Goal: Find specific page/section: Find specific page/section

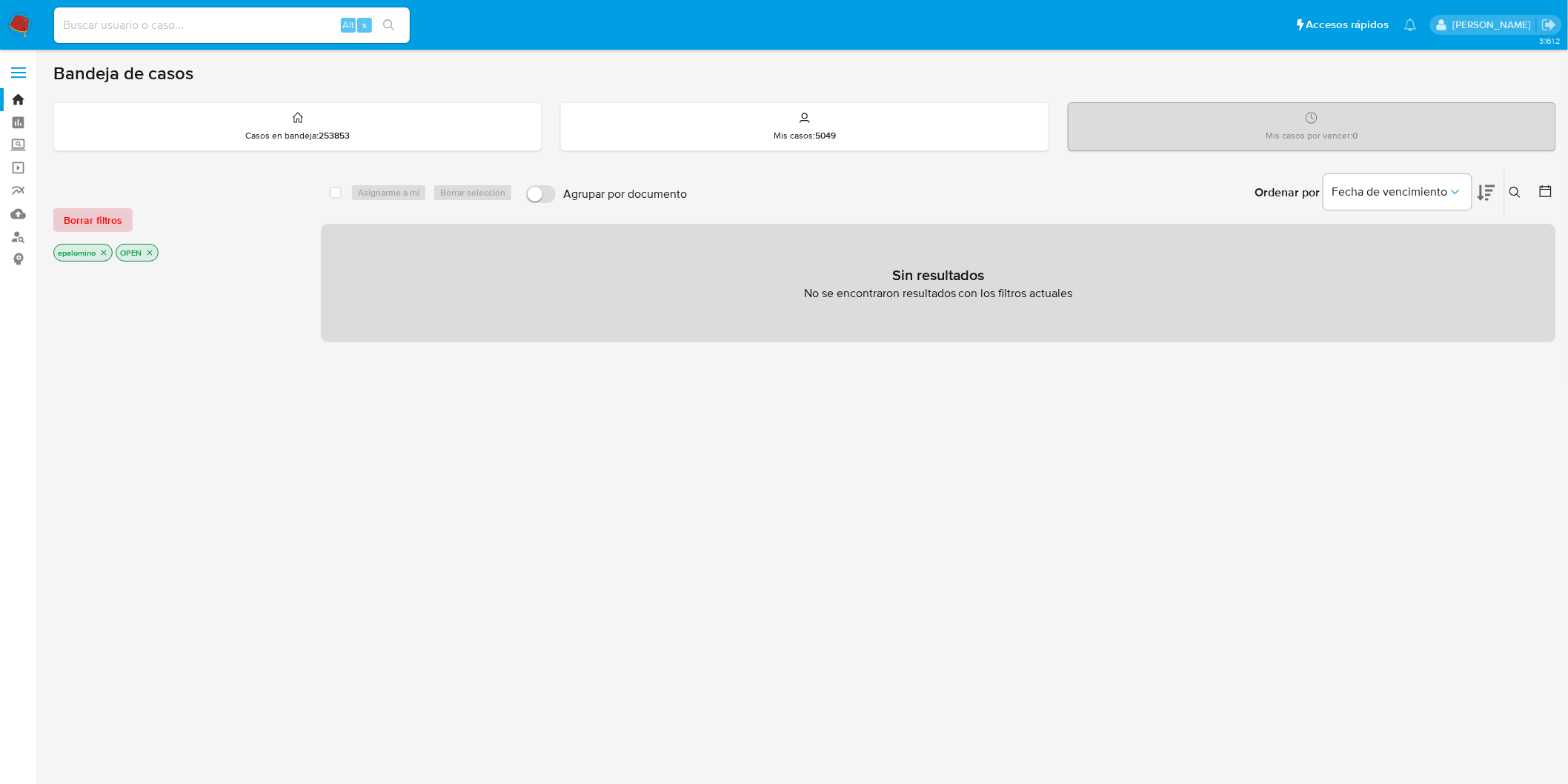
click at [128, 218] on button "Borrar filtros" at bounding box center [93, 220] width 80 height 24
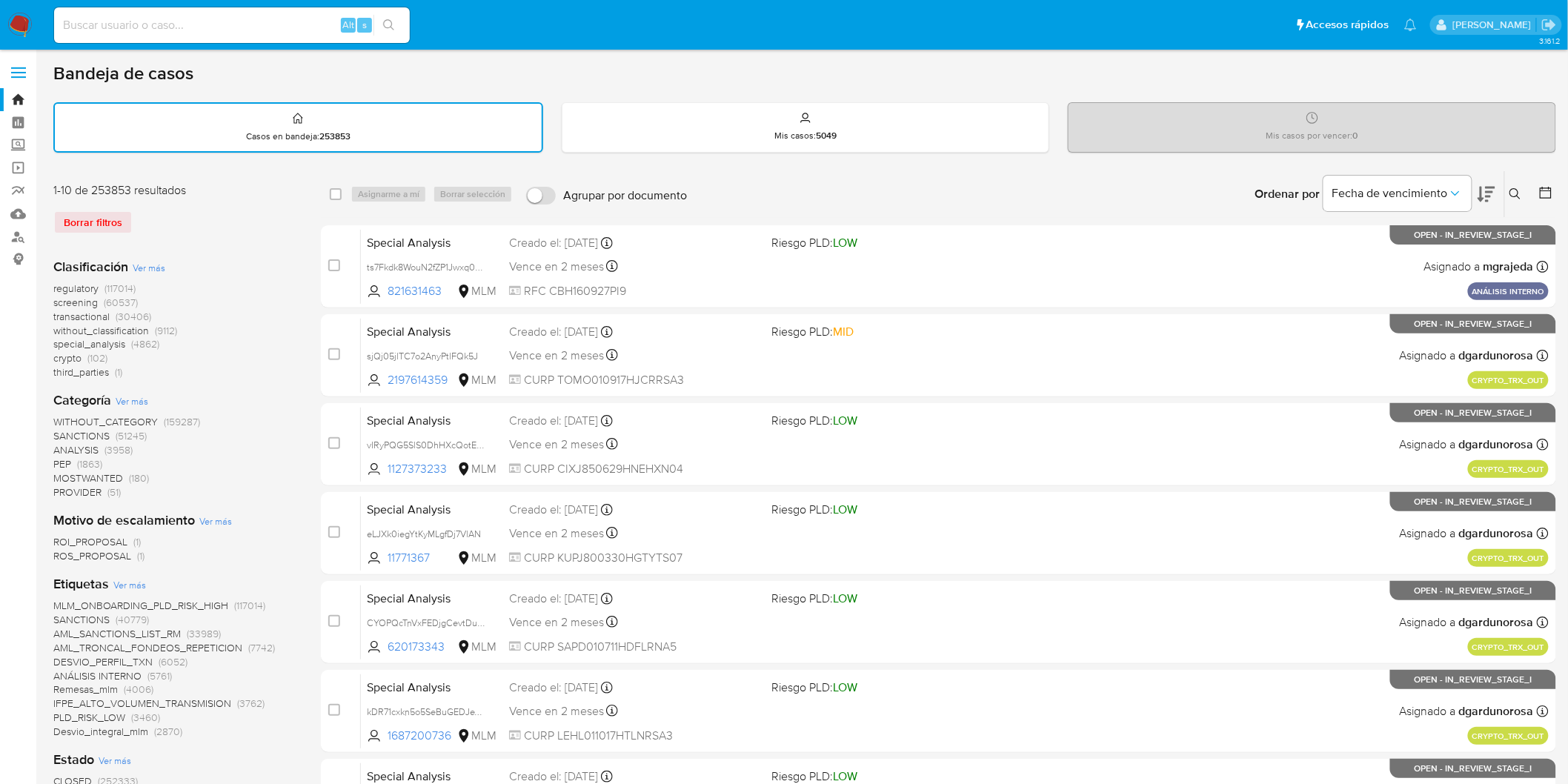
click at [25, 25] on img at bounding box center [19, 25] width 25 height 25
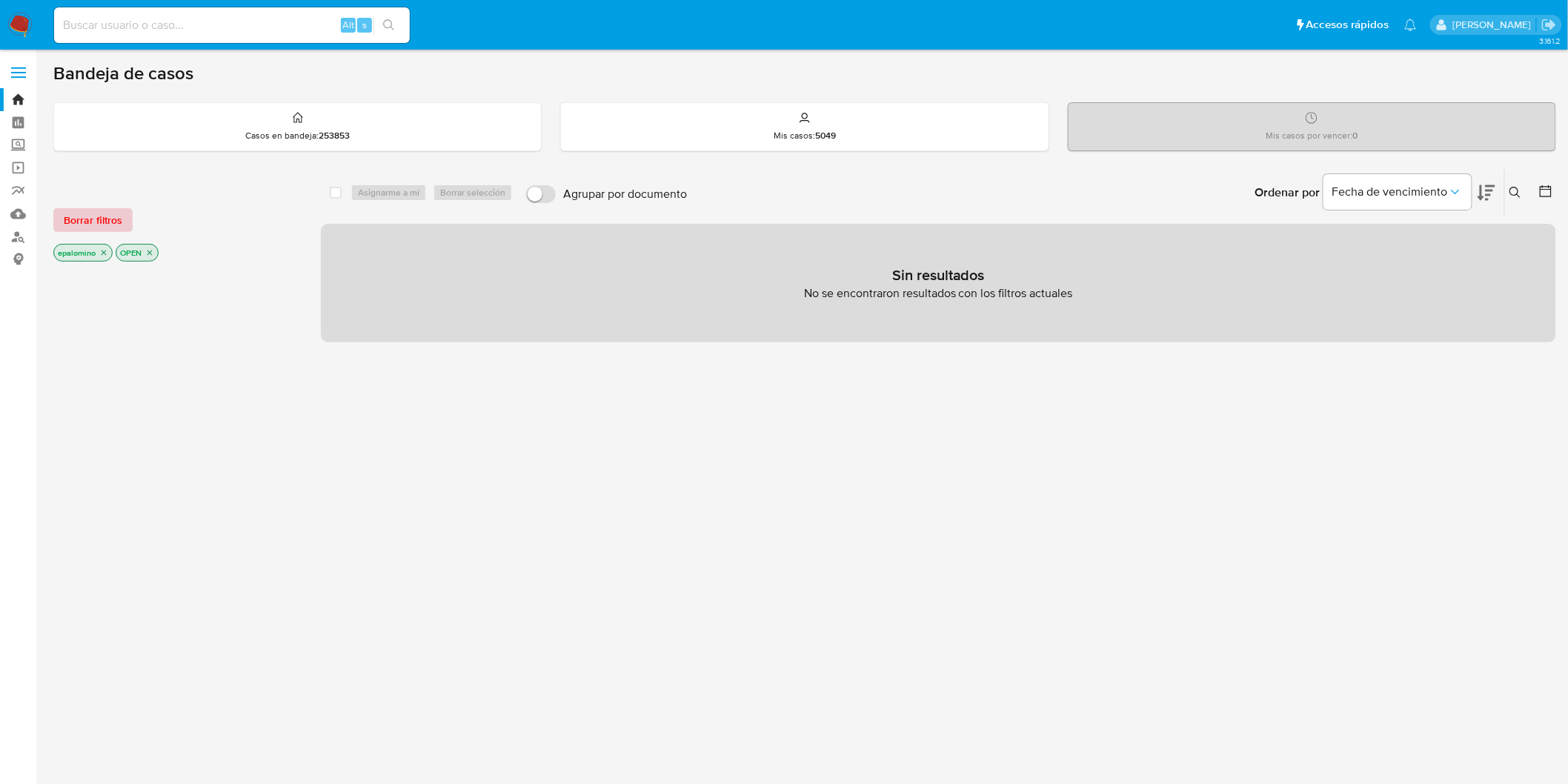
click at [82, 223] on span "Borrar filtros" at bounding box center [93, 220] width 59 height 21
